Goal: Browse casually: Explore the website without a specific task or goal

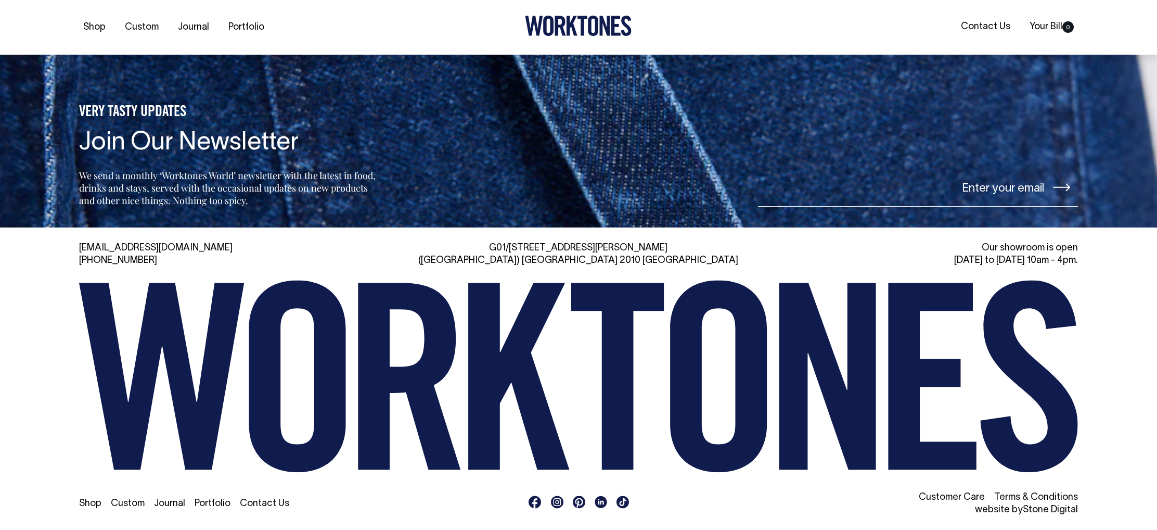
scroll to position [1111, 0]
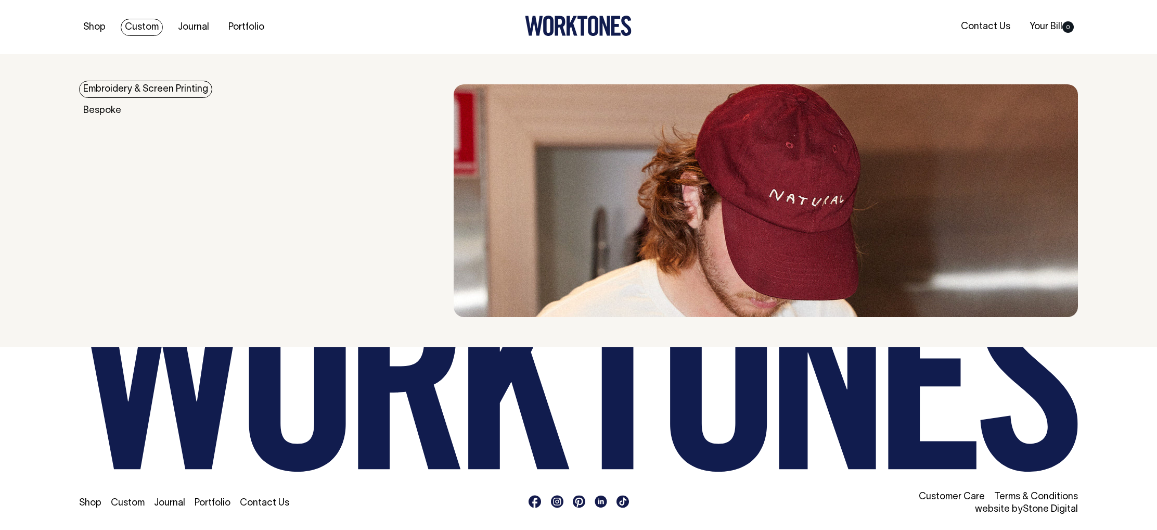
click at [141, 24] on link "Custom" at bounding box center [142, 27] width 42 height 17
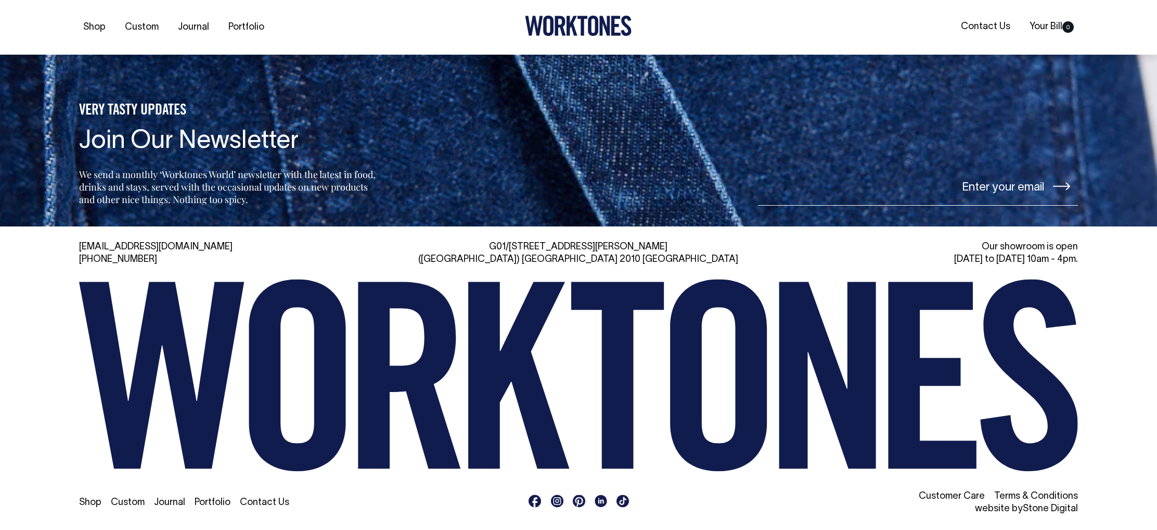
scroll to position [4586, 0]
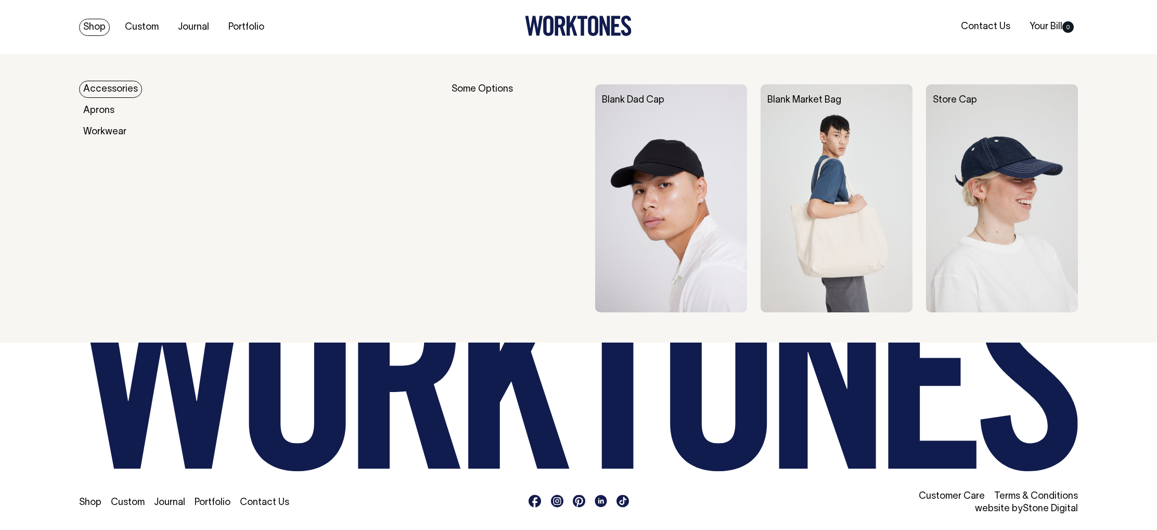
click at [95, 28] on link "Shop" at bounding box center [94, 27] width 31 height 17
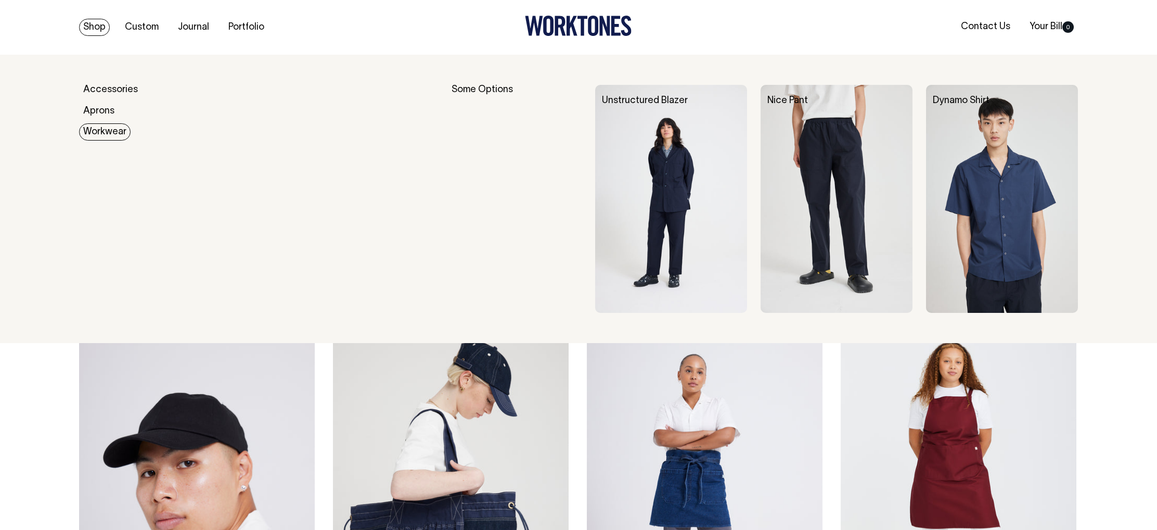
click at [95, 131] on link "Workwear" at bounding box center [105, 131] width 52 height 17
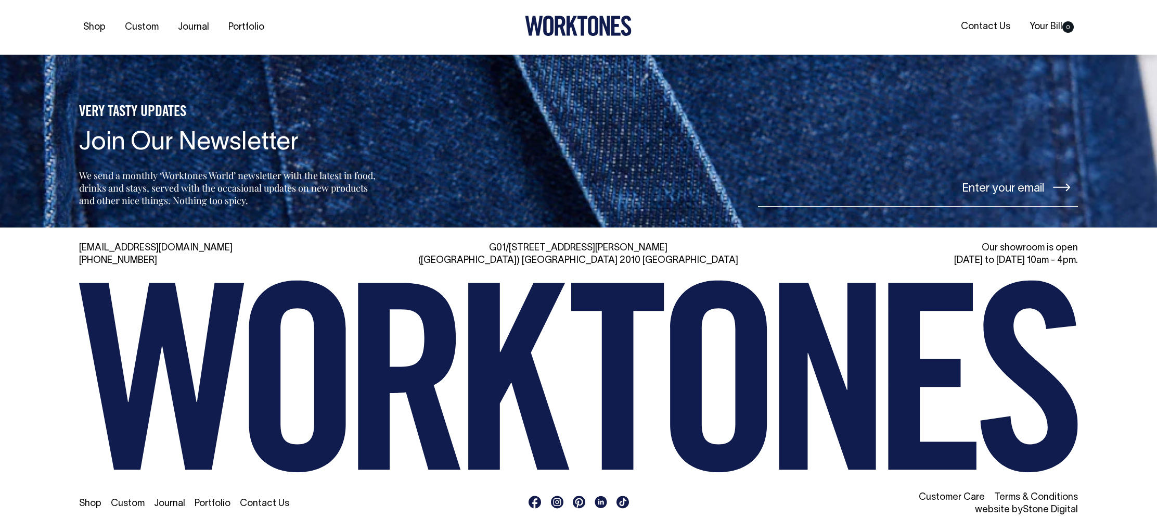
scroll to position [1111, 0]
click at [199, 27] on link "Journal" at bounding box center [194, 27] width 40 height 17
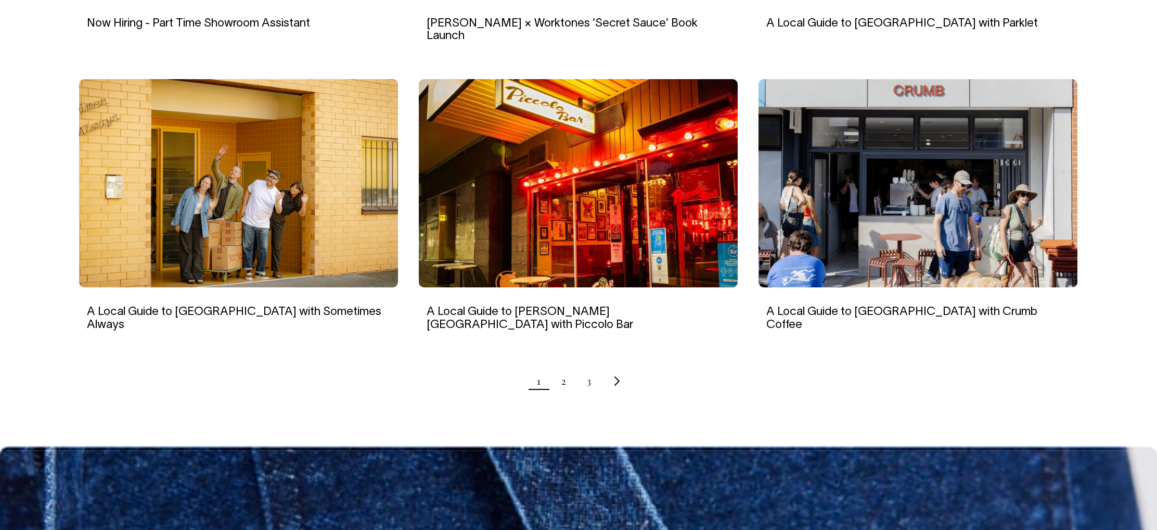
scroll to position [939, 0]
click at [564, 368] on link "2" at bounding box center [563, 381] width 5 height 26
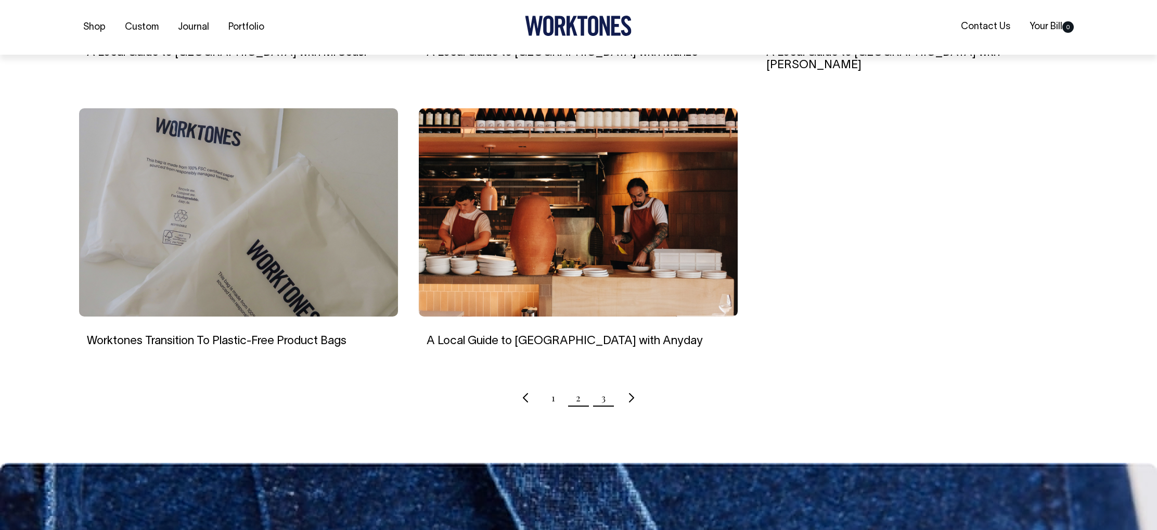
scroll to position [910, 0]
click at [603, 384] on link "3" at bounding box center [603, 397] width 4 height 26
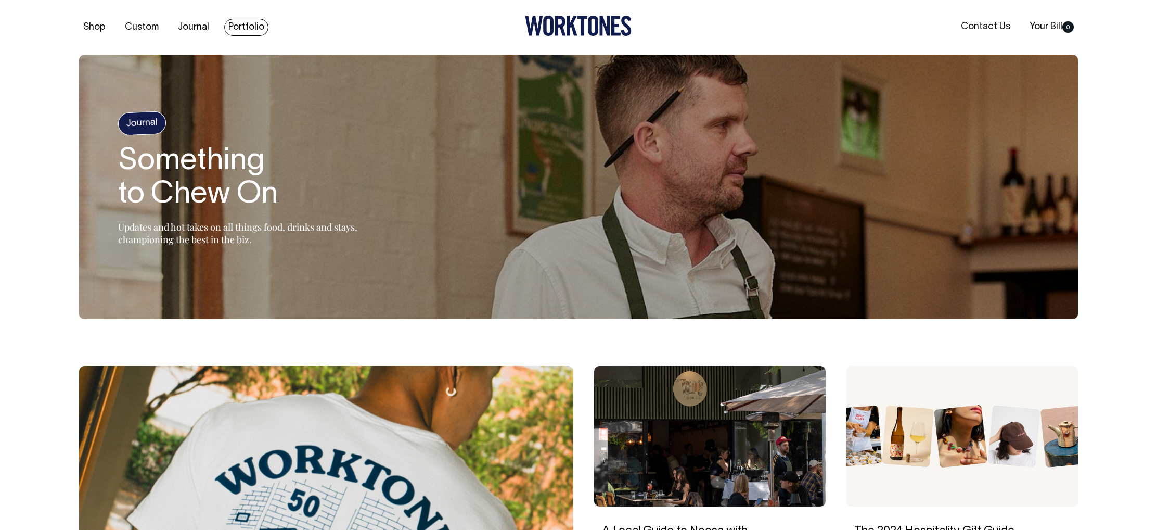
click at [241, 23] on link "Portfolio" at bounding box center [246, 27] width 44 height 17
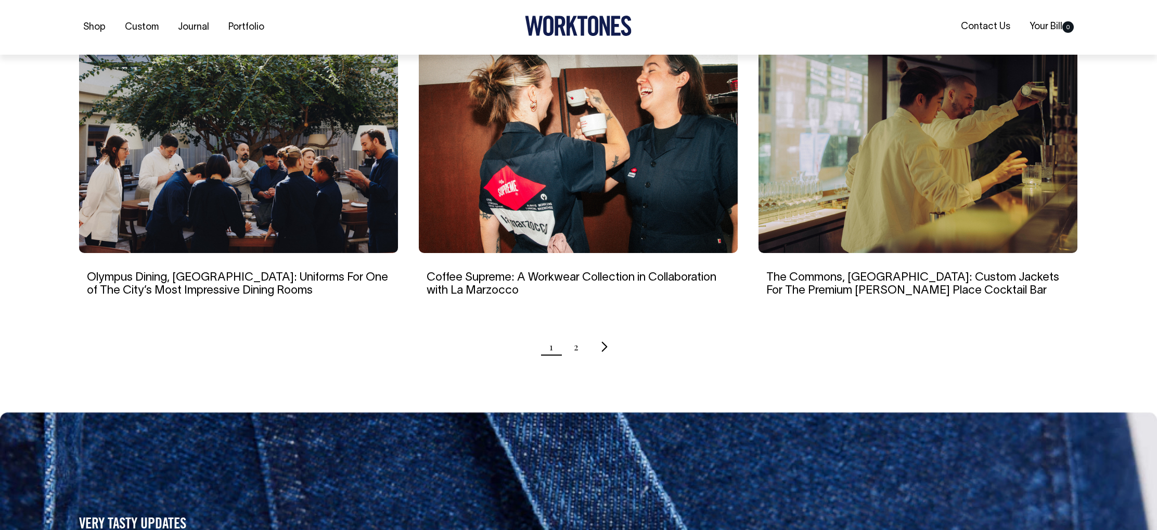
scroll to position [974, 0]
click at [602, 348] on icon "Next page" at bounding box center [604, 345] width 7 height 11
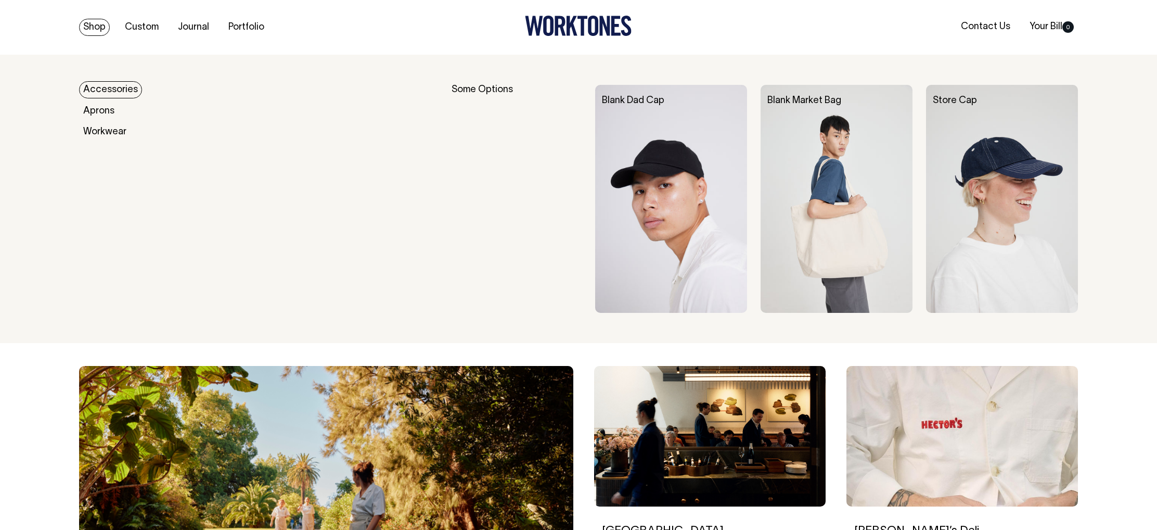
click at [94, 26] on link "Shop" at bounding box center [94, 27] width 31 height 17
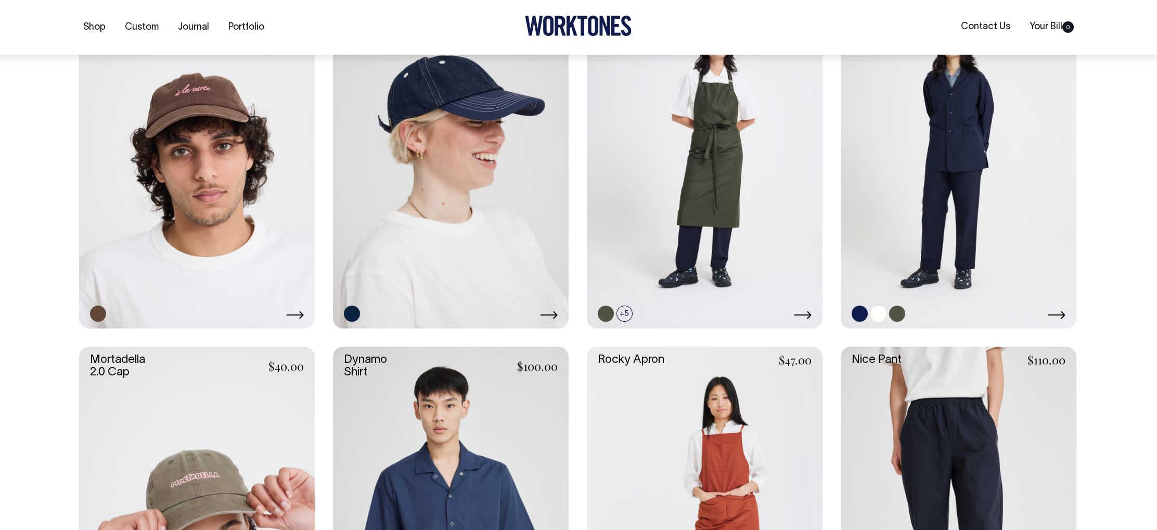
scroll to position [705, 0]
click at [983, 197] on link at bounding box center [959, 151] width 236 height 354
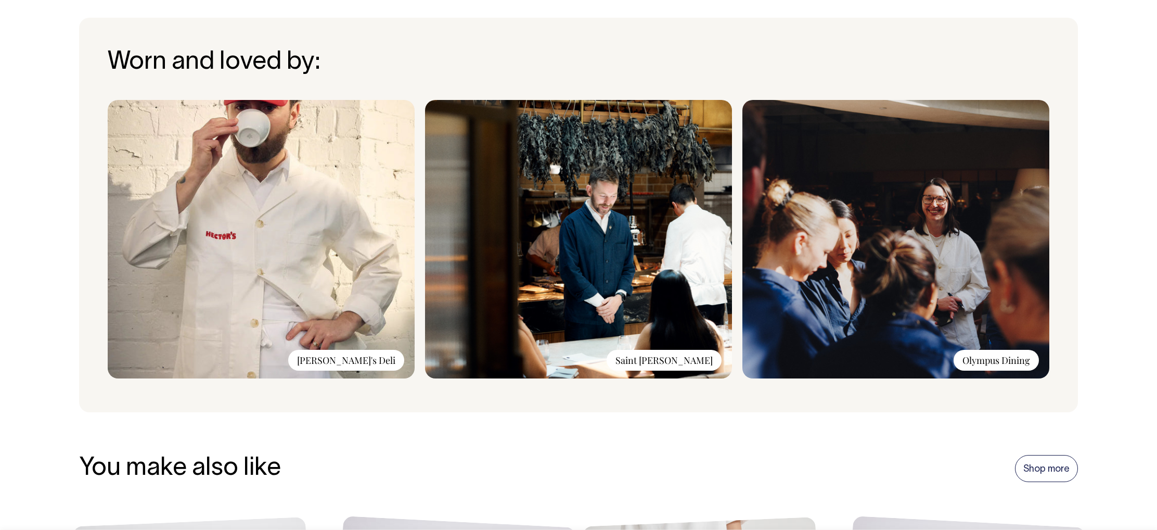
scroll to position [822, 0]
